Goal: Information Seeking & Learning: Learn about a topic

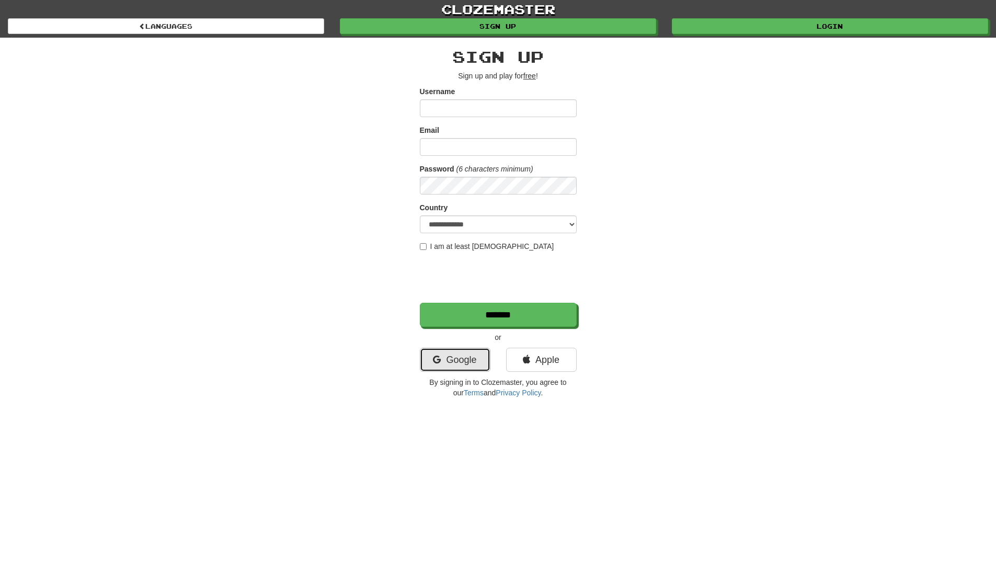
click at [459, 359] on link "Google" at bounding box center [455, 360] width 71 height 24
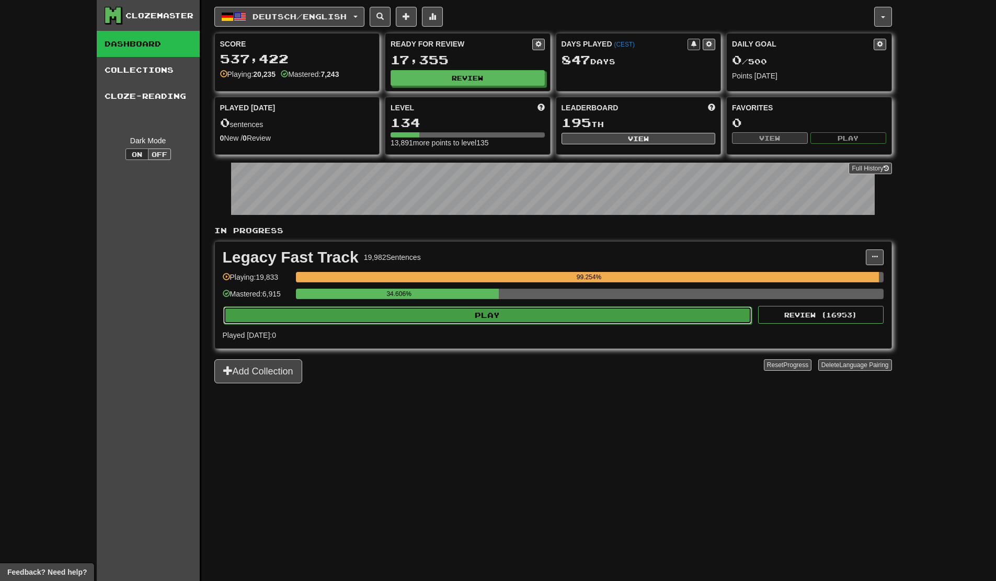
click at [507, 312] on button "Play" at bounding box center [487, 315] width 529 height 18
select select "**"
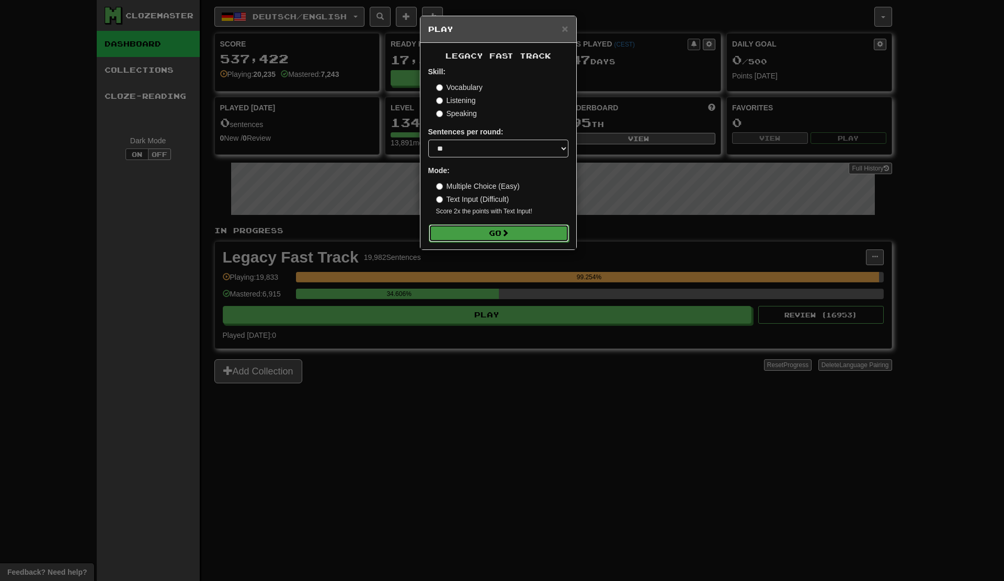
click at [509, 233] on span at bounding box center [504, 232] width 7 height 7
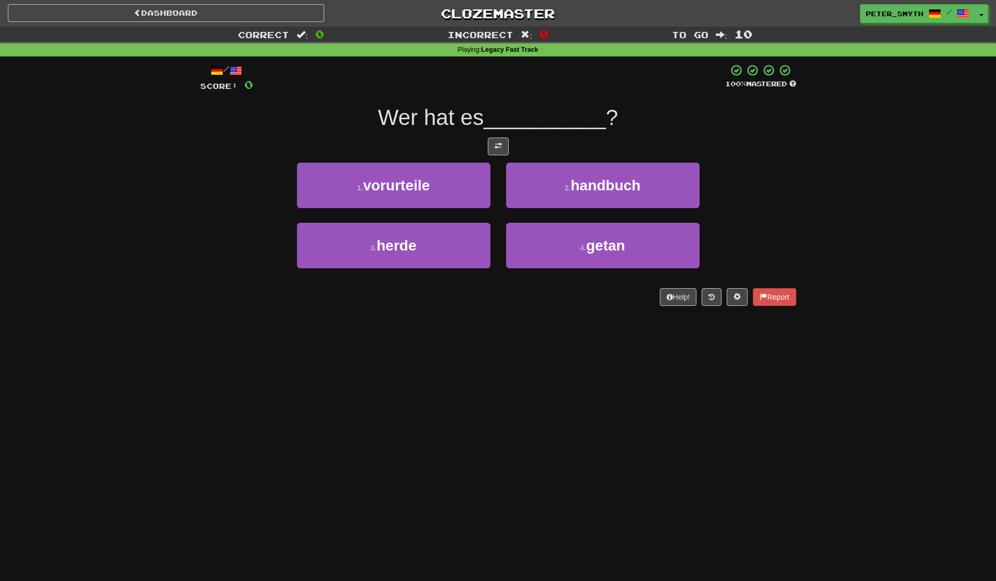
click at [244, 345] on div "Dashboard Clozemaster Peter_Smyth / Toggle Dropdown Dashboard Leaderboard Activ…" at bounding box center [498, 290] width 996 height 581
click at [405, 209] on div "1 . vorurteile" at bounding box center [393, 193] width 209 height 60
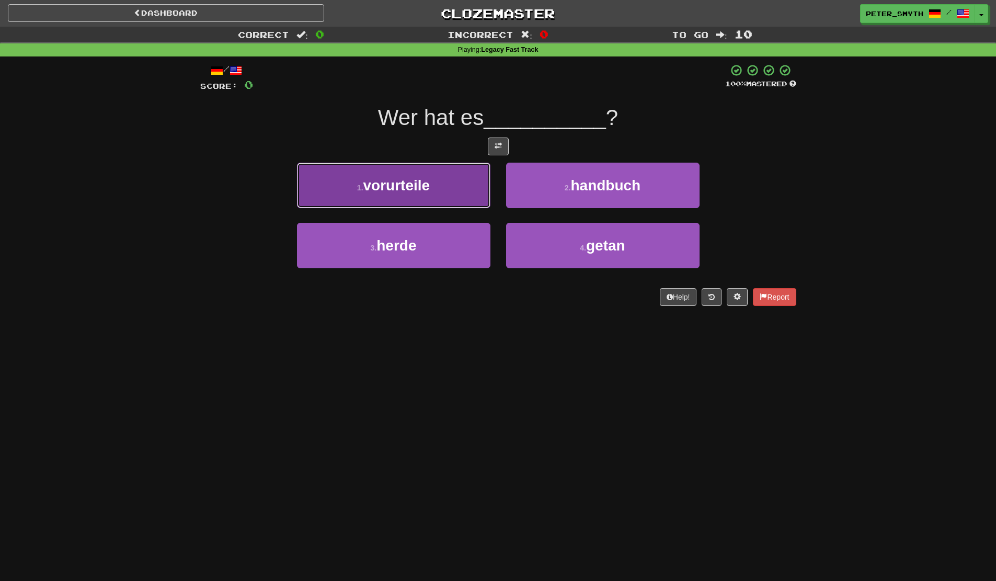
click at [417, 199] on button "1 . vorurteile" at bounding box center [393, 185] width 193 height 45
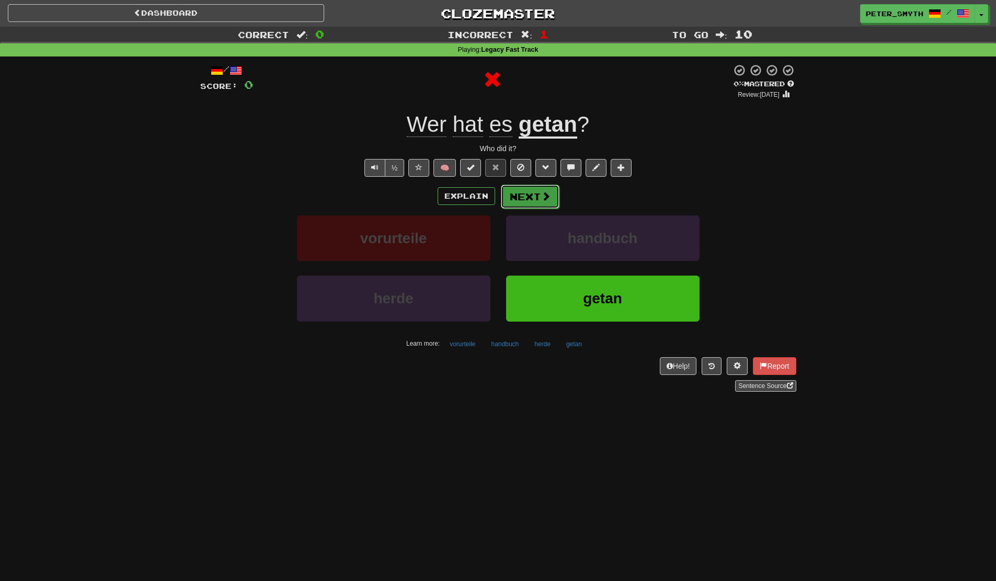
click at [531, 196] on button "Next" at bounding box center [530, 197] width 59 height 24
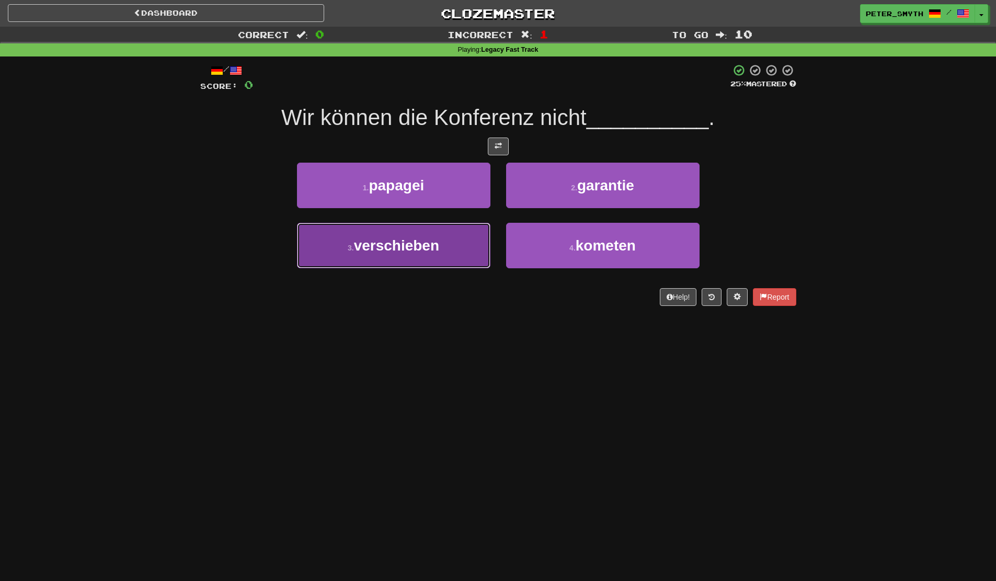
click at [429, 251] on span "verschieben" at bounding box center [396, 245] width 85 height 16
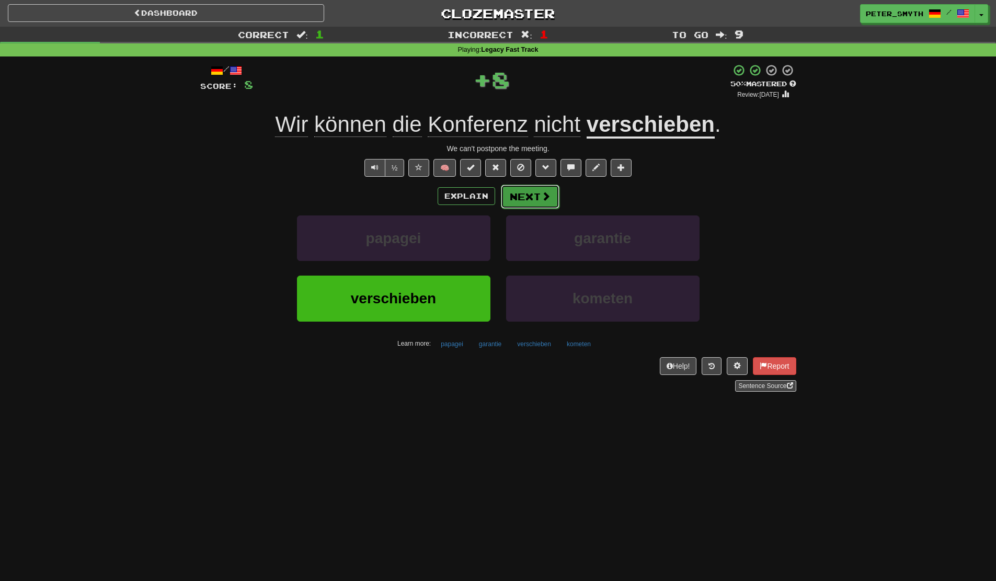
click at [547, 194] on span at bounding box center [545, 195] width 9 height 9
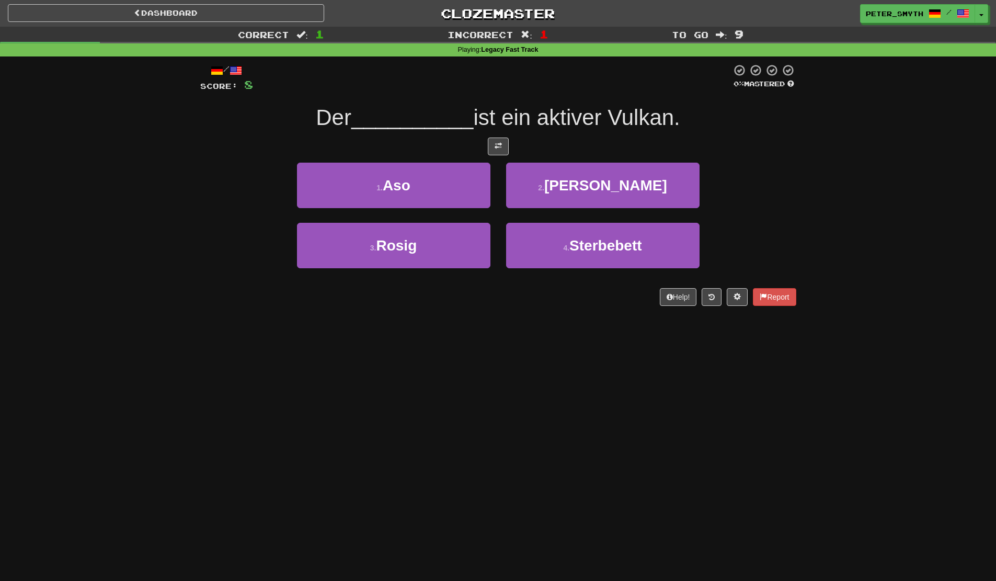
click at [280, 363] on div "Dashboard Clozemaster Peter_Smyth / Toggle Dropdown Dashboard Leaderboard Activ…" at bounding box center [498, 290] width 996 height 581
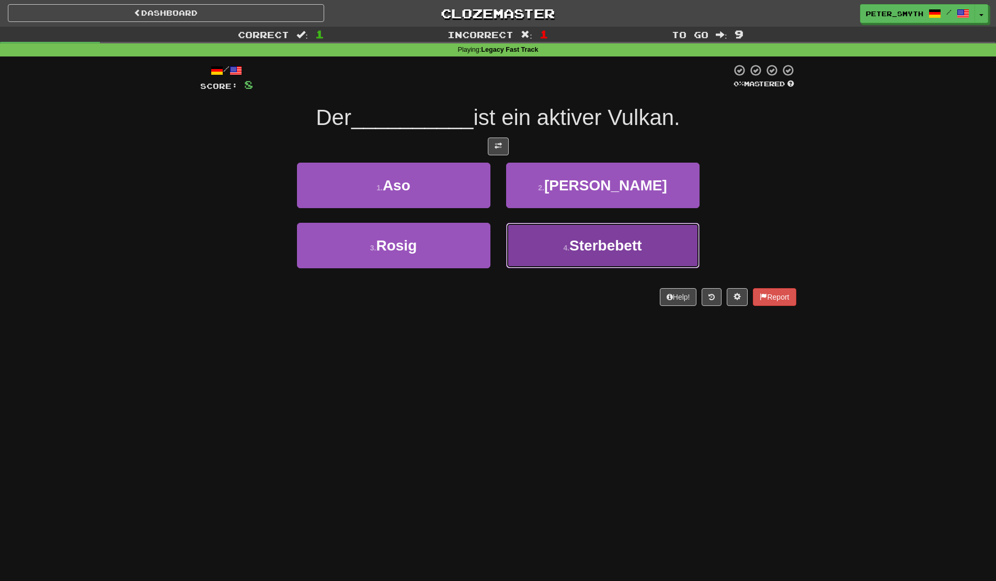
click at [593, 237] on span "Sterbebett" at bounding box center [605, 245] width 72 height 16
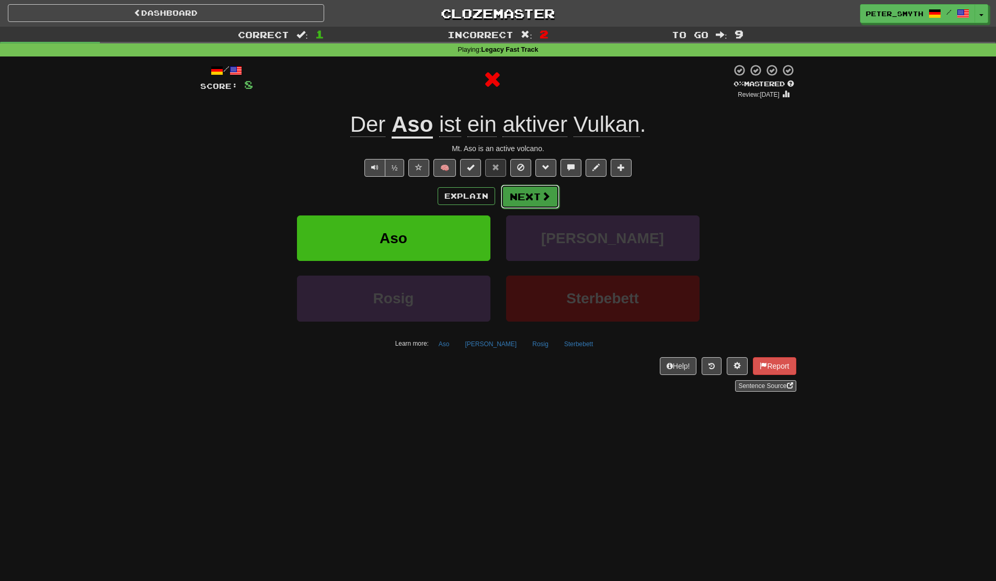
click at [533, 199] on button "Next" at bounding box center [530, 197] width 59 height 24
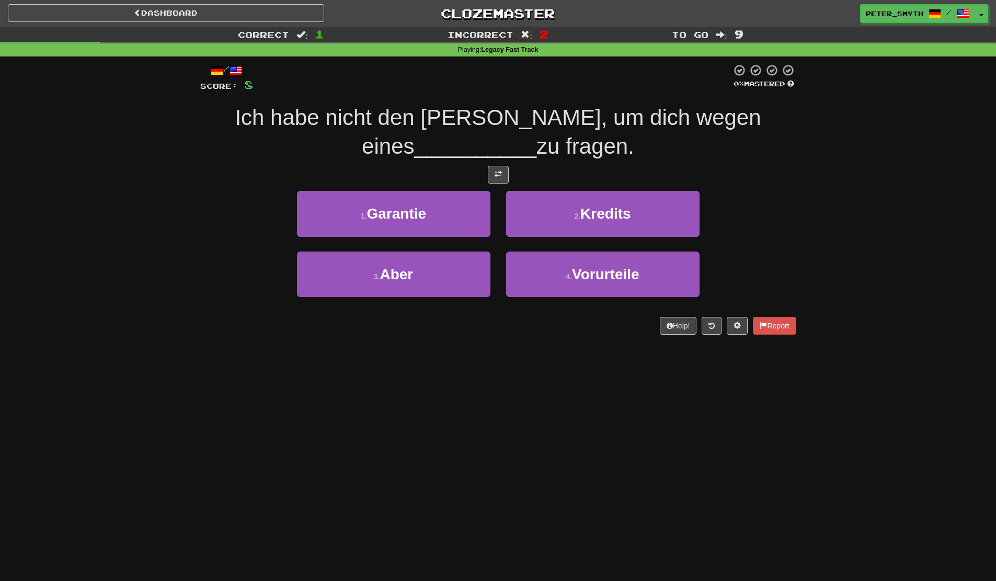
click at [279, 340] on div "/ Score: 8 0 % Mastered Ich habe nicht den [PERSON_NAME], um dich wegen eines _…" at bounding box center [498, 202] width 596 height 292
click at [197, 374] on div "Dashboard Clozemaster Peter_Smyth / Toggle Dropdown Dashboard Leaderboard Activ…" at bounding box center [498, 290] width 996 height 581
click at [283, 365] on div "Dashboard Clozemaster Peter_Smyth / Toggle Dropdown Dashboard Leaderboard Activ…" at bounding box center [498, 290] width 996 height 581
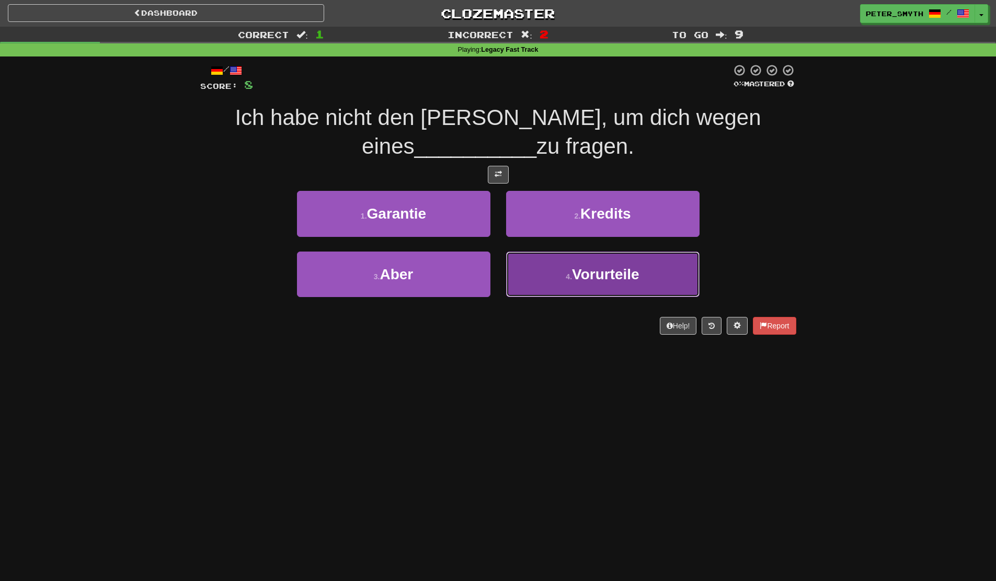
click at [570, 278] on small "4 ." at bounding box center [569, 276] width 6 height 8
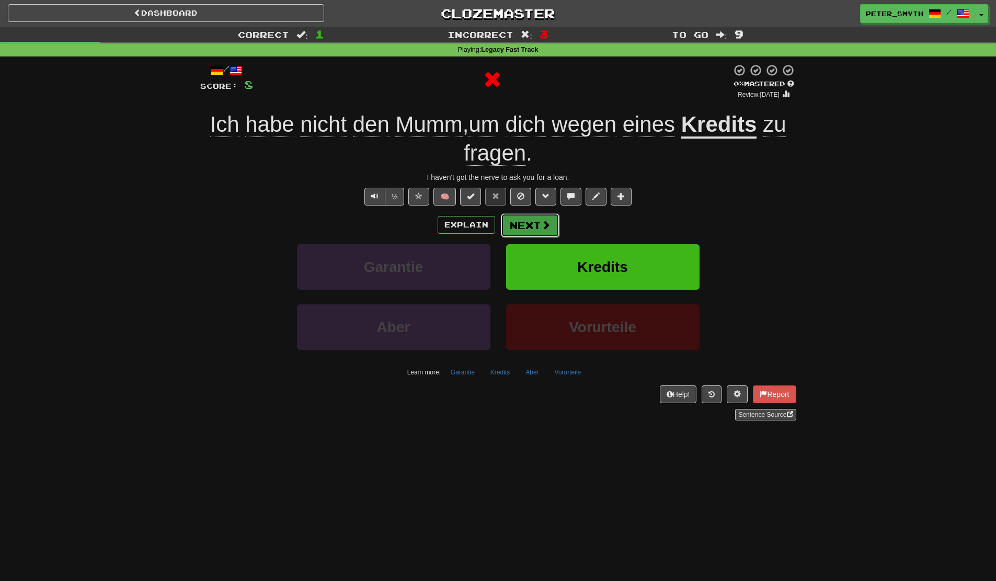
click at [534, 225] on button "Next" at bounding box center [530, 225] width 59 height 24
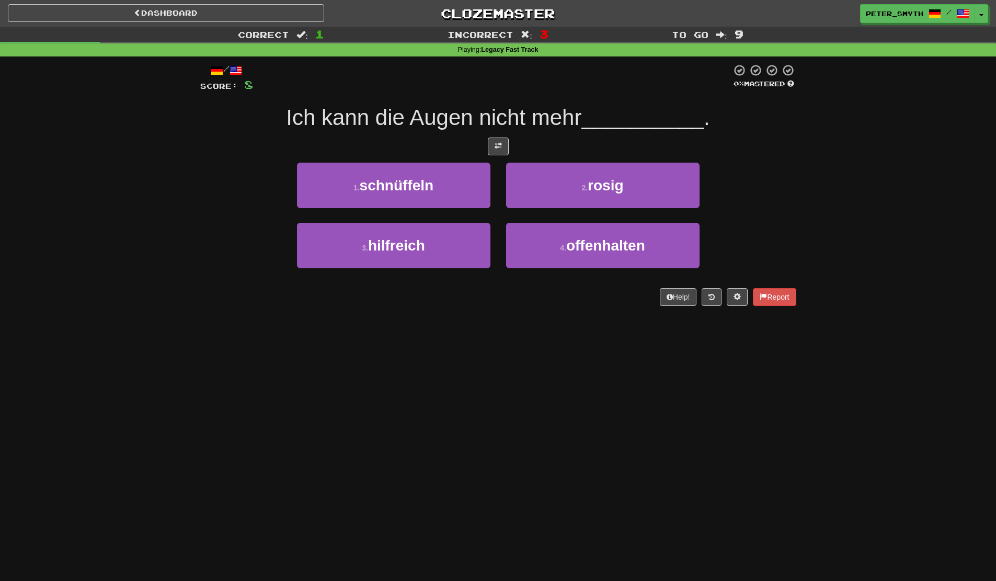
click at [445, 341] on div "Dashboard Clozemaster Peter_Smyth / Toggle Dropdown Dashboard Leaderboard Activ…" at bounding box center [498, 290] width 996 height 581
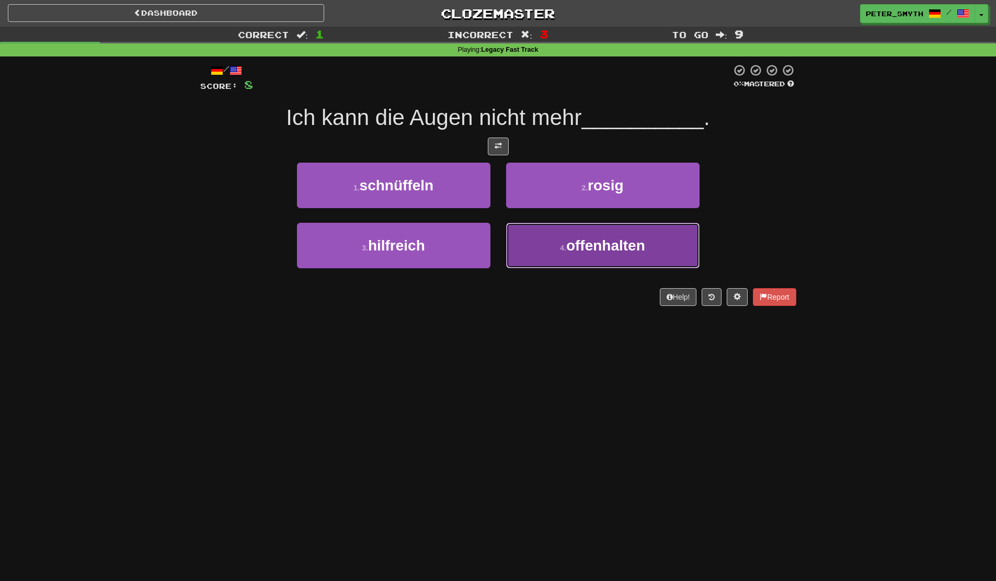
click at [554, 259] on button "4 . offenhalten" at bounding box center [602, 245] width 193 height 45
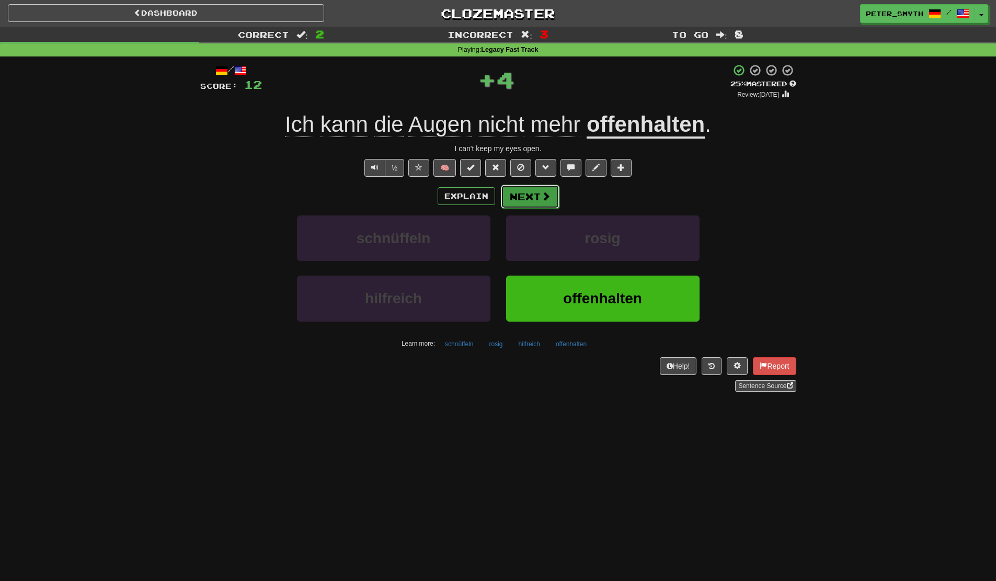
click at [529, 197] on button "Next" at bounding box center [530, 197] width 59 height 24
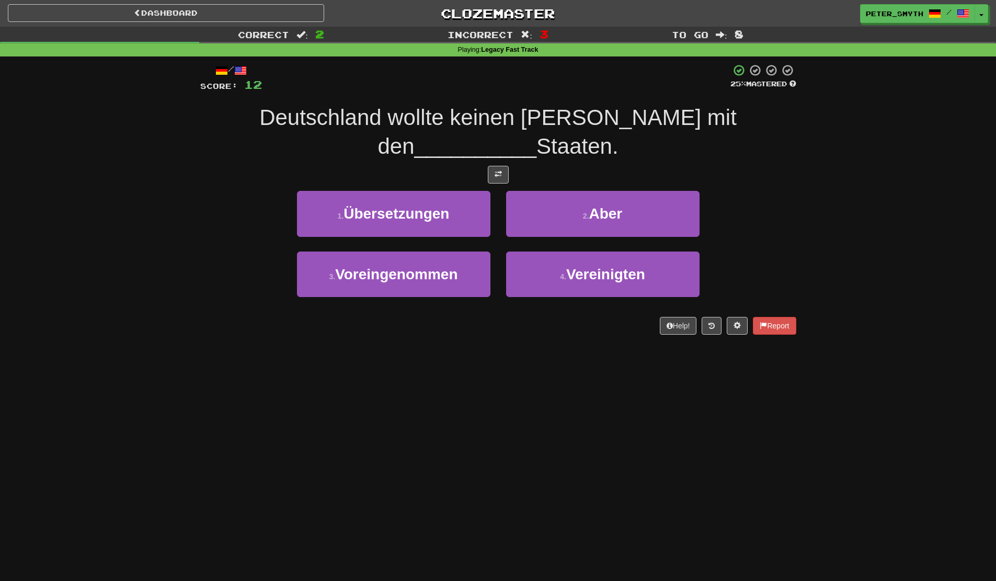
click at [526, 360] on div "Dashboard Clozemaster Peter_Smyth / Toggle Dropdown Dashboard Leaderboard Activ…" at bounding box center [498, 290] width 996 height 581
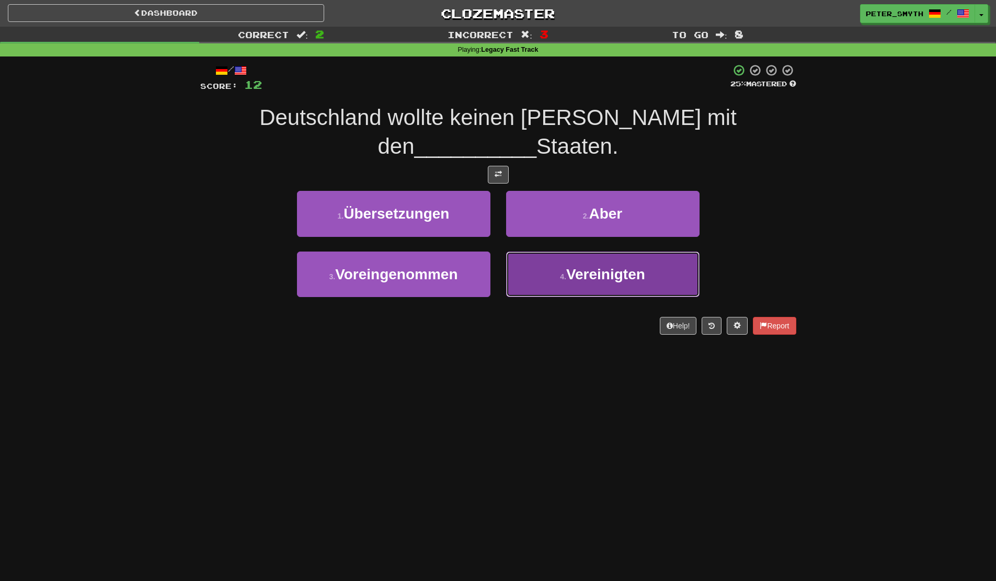
click at [568, 278] on span "Vereinigten" at bounding box center [605, 274] width 79 height 16
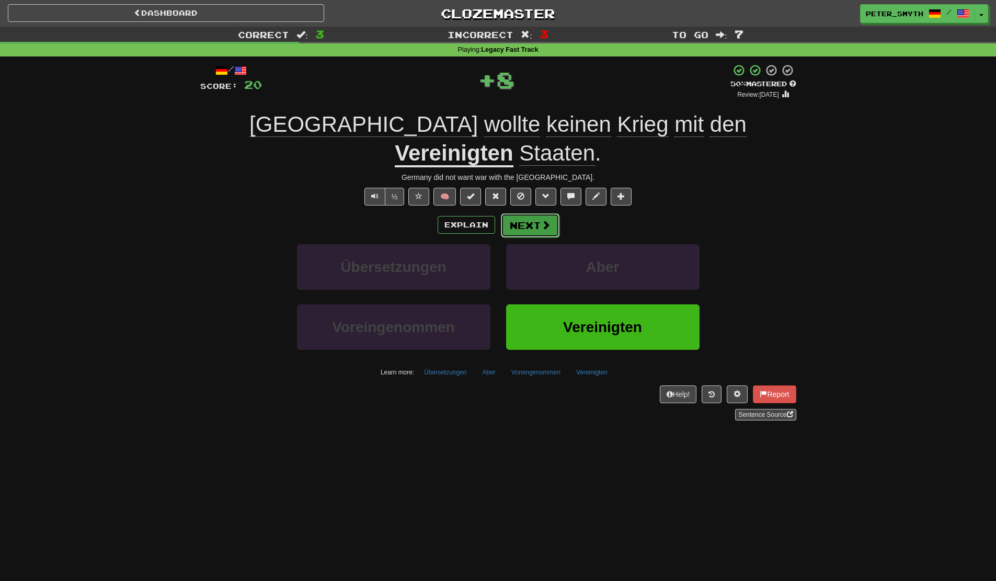
click at [531, 230] on button "Next" at bounding box center [530, 225] width 59 height 24
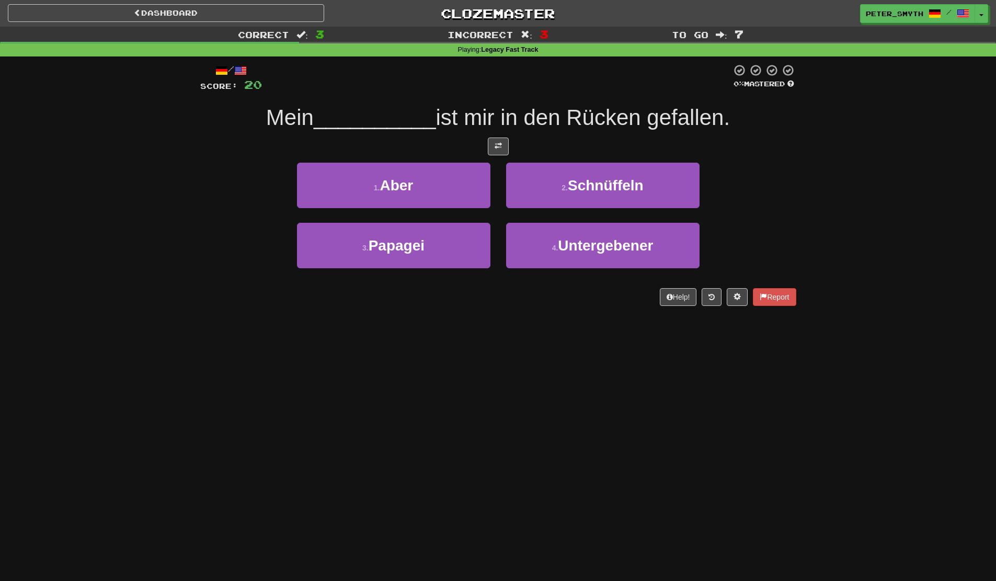
click at [547, 371] on div "Dashboard Clozemaster Peter_Smyth / Toggle Dropdown Dashboard Leaderboard Activ…" at bounding box center [498, 290] width 996 height 581
click at [131, 232] on div "Correct : 3 Incorrect : 3 To go : 7 Playing : Legacy Fast Track / Score: 20 0 %…" at bounding box center [498, 174] width 996 height 294
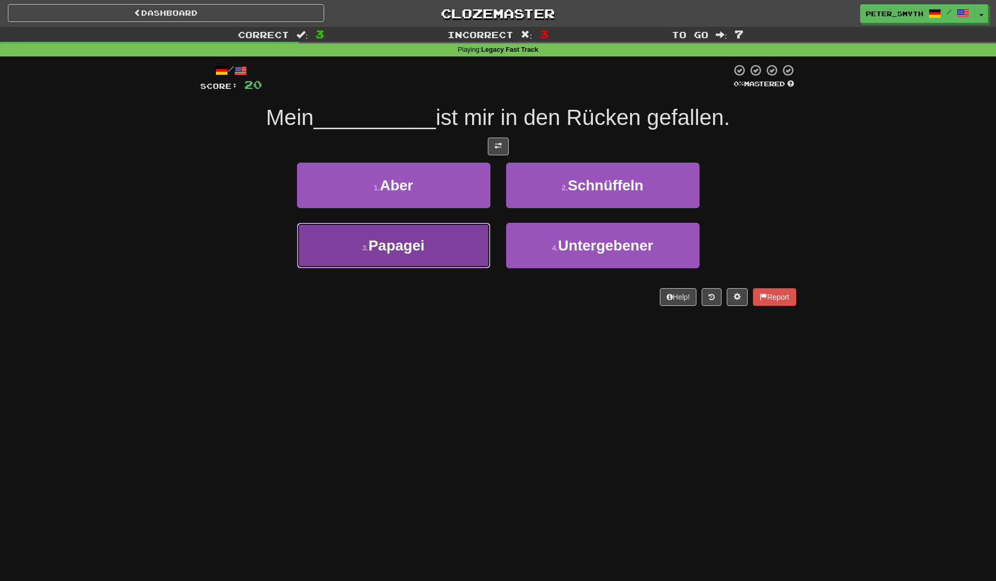
click at [461, 247] on button "3 . Papagei" at bounding box center [393, 245] width 193 height 45
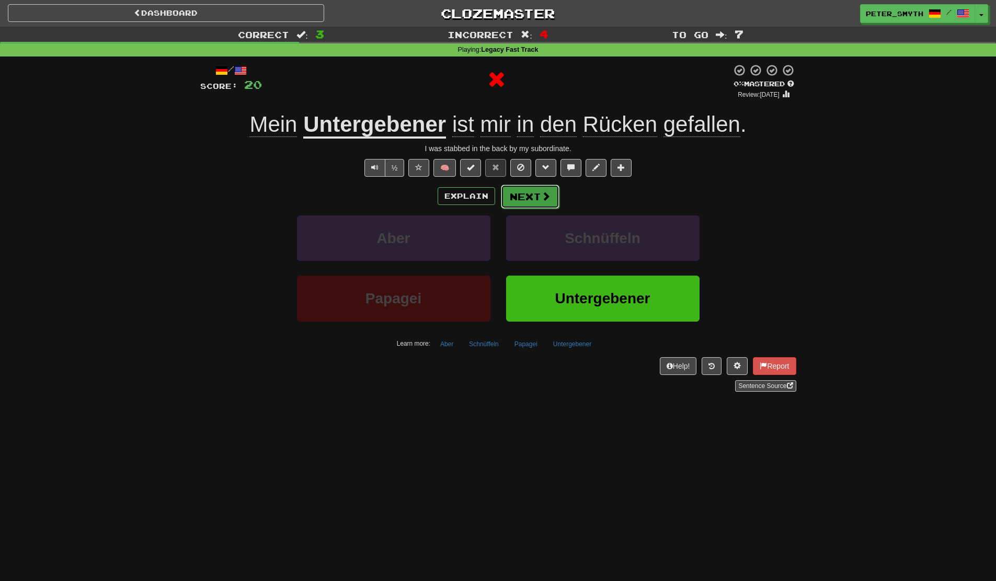
click at [528, 197] on button "Next" at bounding box center [530, 197] width 59 height 24
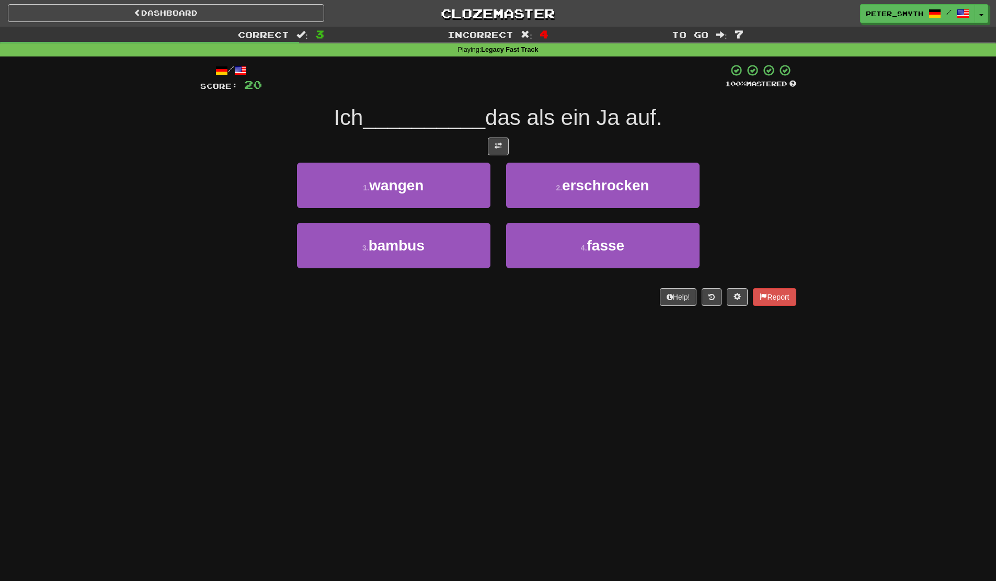
click at [264, 294] on div "Help! Report" at bounding box center [498, 297] width 596 height 18
click at [188, 335] on div "Dashboard Clozemaster Peter_Smyth / Toggle Dropdown Dashboard Leaderboard Activ…" at bounding box center [498, 290] width 996 height 581
